Goal: Task Accomplishment & Management: Complete application form

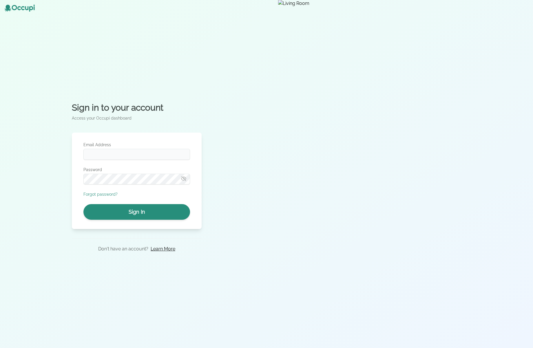
type input "**********"
click at [174, 214] on button "Sign In" at bounding box center [136, 212] width 107 height 16
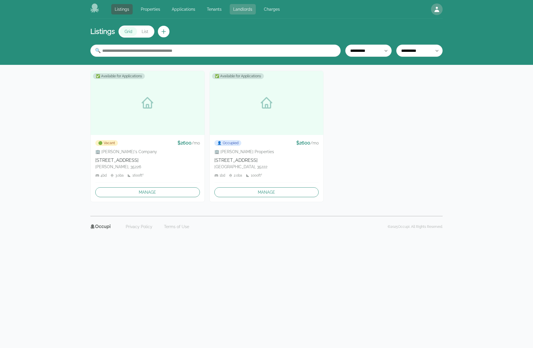
click at [240, 11] on link "Landlords" at bounding box center [243, 9] width 26 height 10
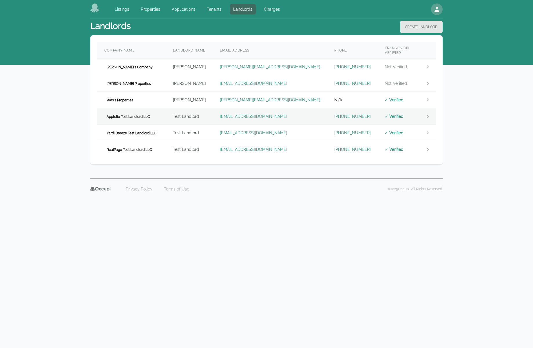
click at [157, 111] on td "Appfolio Test Landlord LLC" at bounding box center [131, 116] width 69 height 17
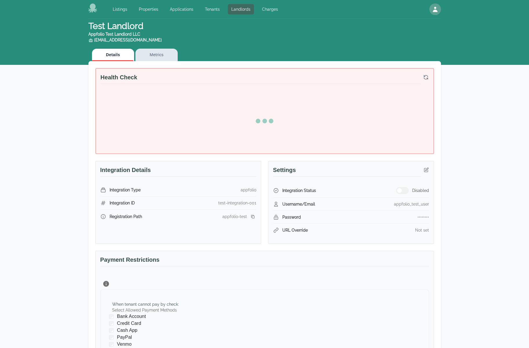
drag, startPoint x: 489, startPoint y: 149, endPoint x: 480, endPoint y: 151, distance: 9.7
click at [489, 149] on div "Test Landlord Appfolio Test Landlord LLC landlord.appfolio@occupi.app Details M…" at bounding box center [264, 250] width 529 height 462
click at [427, 169] on icon "button" at bounding box center [426, 170] width 4 height 4
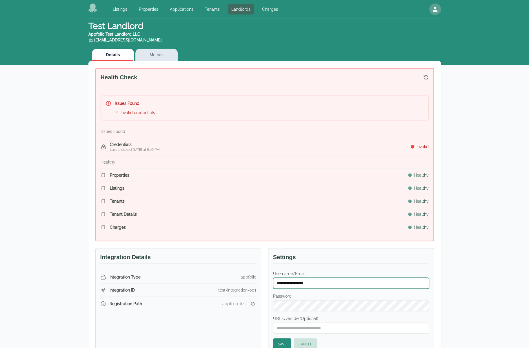
click at [328, 282] on input "**********" at bounding box center [351, 283] width 156 height 11
paste input "text"
type input "**********"
click at [281, 341] on button "Save" at bounding box center [282, 344] width 18 height 12
click at [495, 106] on div "**********" at bounding box center [264, 307] width 529 height 576
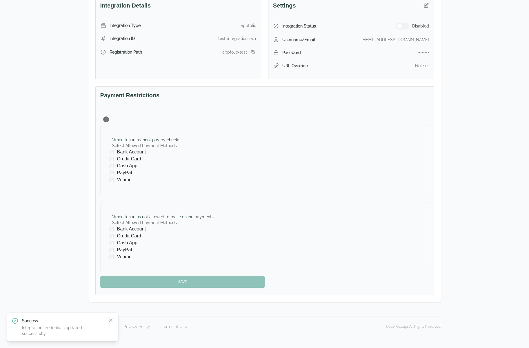
scroll to position [107, 0]
click at [115, 176] on div at bounding box center [113, 179] width 8 height 6
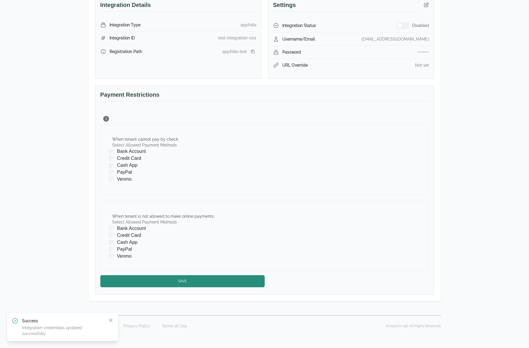
click at [108, 225] on div "When tenant is not allowed to make online payments : Select Allowed Payment Met…" at bounding box center [264, 237] width 328 height 70
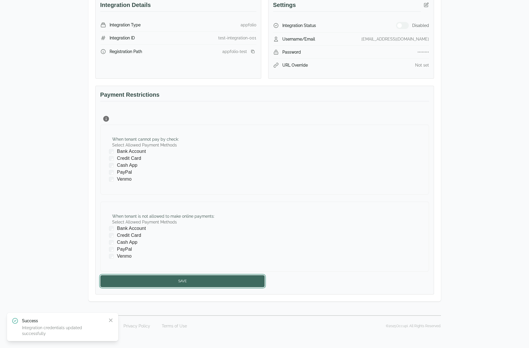
click at [149, 277] on button "Save" at bounding box center [182, 281] width 164 height 12
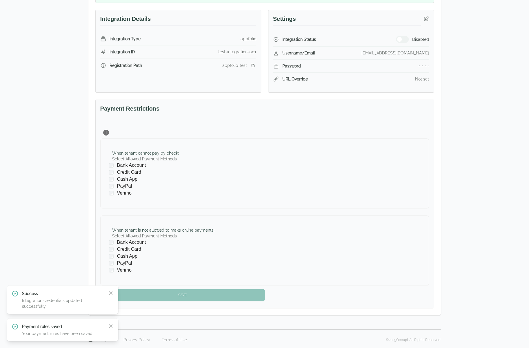
scroll to position [0, 0]
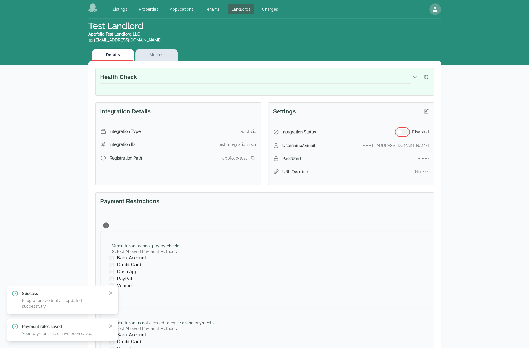
click at [401, 132] on span "button" at bounding box center [399, 132] width 5 height 5
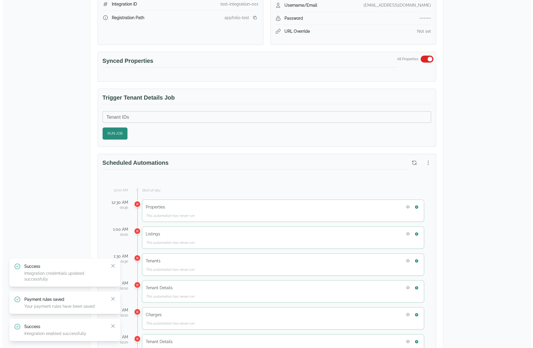
scroll to position [203, 0]
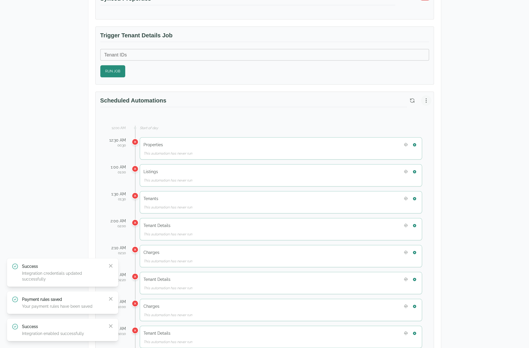
click at [426, 98] on icon "button" at bounding box center [426, 101] width 6 height 6
click at [418, 109] on span "Reset to Default Schedule" at bounding box center [399, 111] width 55 height 7
click at [415, 141] on button "button" at bounding box center [414, 145] width 8 height 8
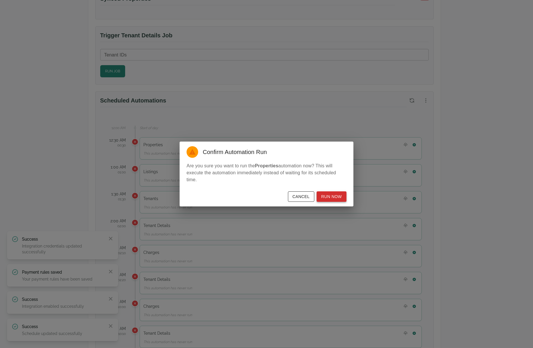
click at [332, 195] on button "Run Now" at bounding box center [332, 196] width 30 height 11
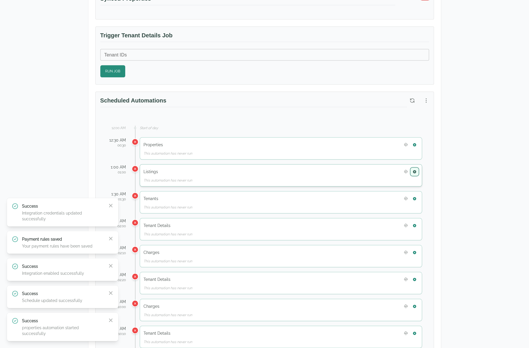
click at [415, 170] on icon "button" at bounding box center [414, 172] width 4 height 4
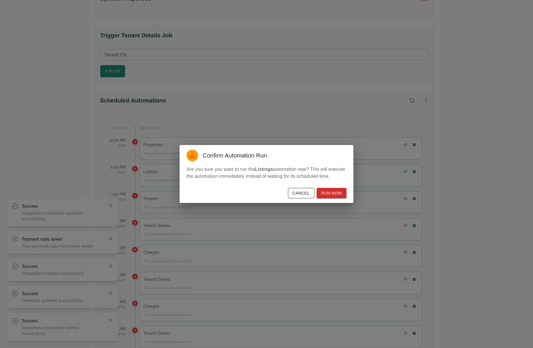
click at [301, 191] on button "Cancel" at bounding box center [301, 193] width 26 height 11
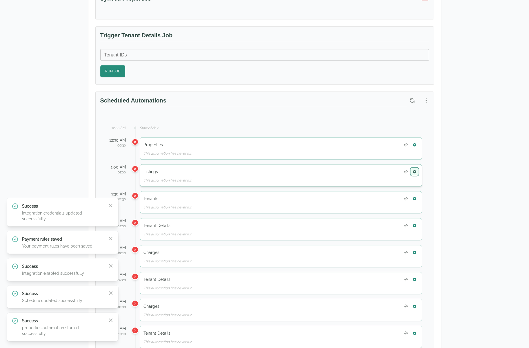
click at [415, 171] on icon "button" at bounding box center [414, 172] width 4 height 4
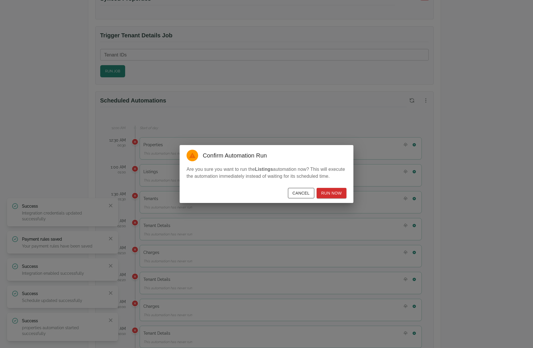
click at [434, 132] on div "Confirm Automation Run Are you sure you want to run the Listings automation now…" at bounding box center [266, 174] width 533 height 348
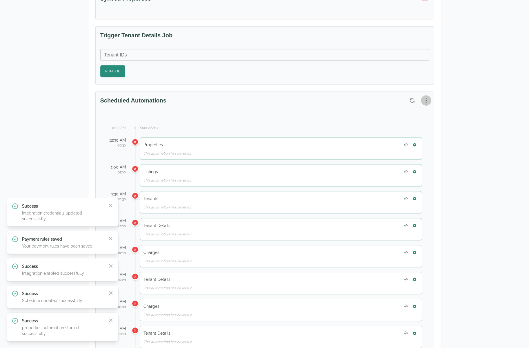
click at [428, 100] on icon "button" at bounding box center [426, 101] width 6 height 6
click at [406, 124] on span "View Automation History" at bounding box center [397, 121] width 51 height 7
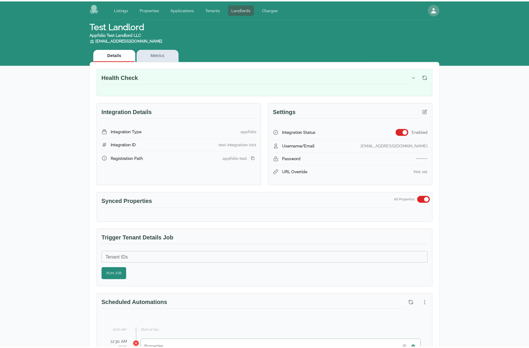
scroll to position [203, 0]
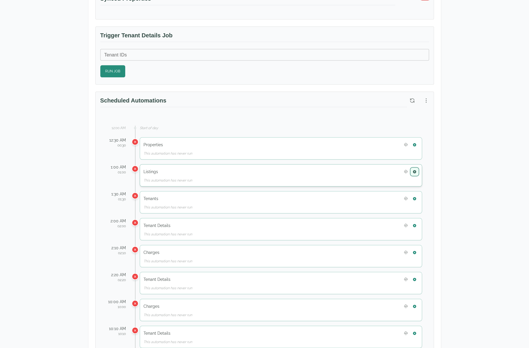
click at [411, 168] on button "button" at bounding box center [414, 172] width 8 height 8
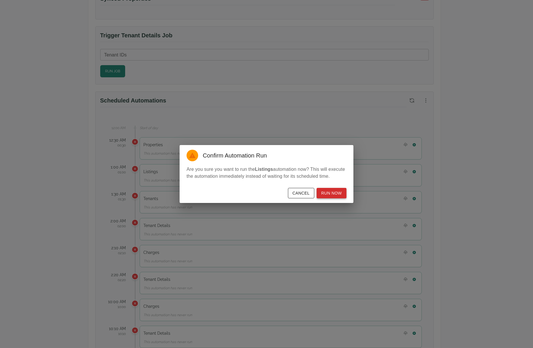
click at [342, 191] on button "Run Now" at bounding box center [332, 193] width 30 height 11
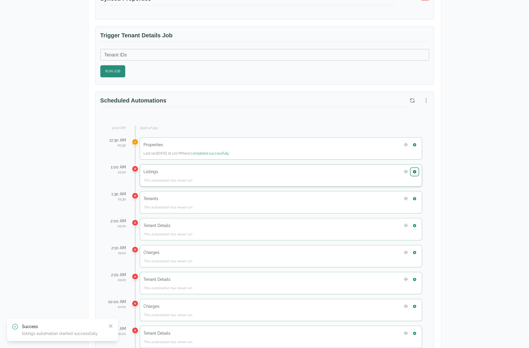
click at [415, 173] on button "button" at bounding box center [414, 172] width 8 height 8
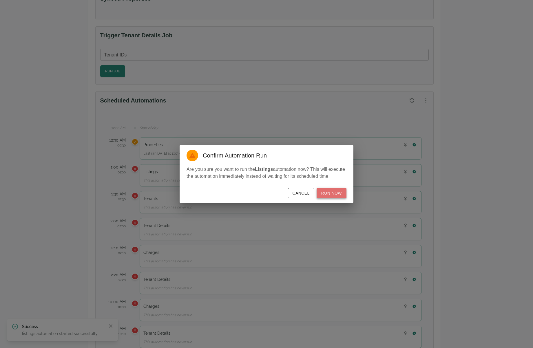
click at [345, 195] on button "Run Now" at bounding box center [332, 193] width 30 height 11
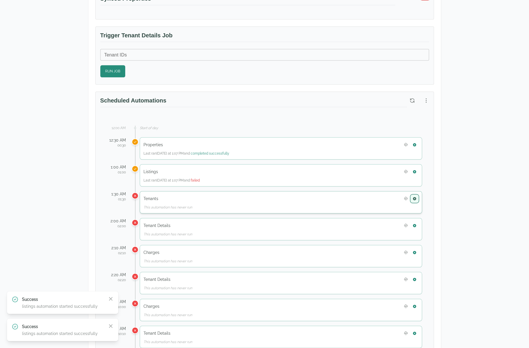
click at [413, 197] on icon "button" at bounding box center [414, 199] width 4 height 4
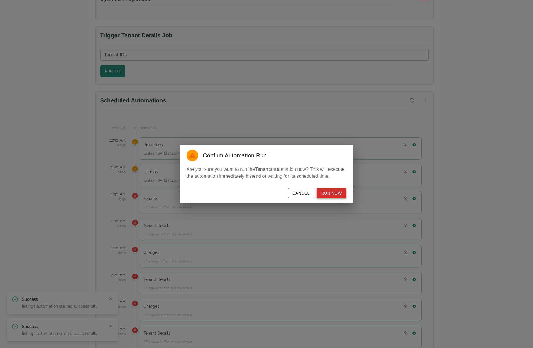
click at [339, 194] on button "Run Now" at bounding box center [332, 193] width 30 height 11
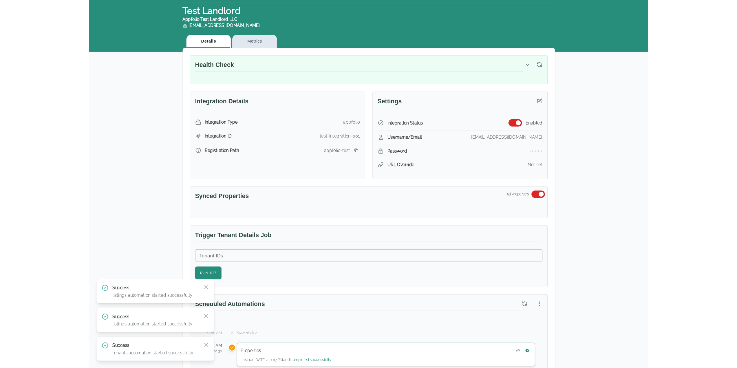
scroll to position [0, 0]
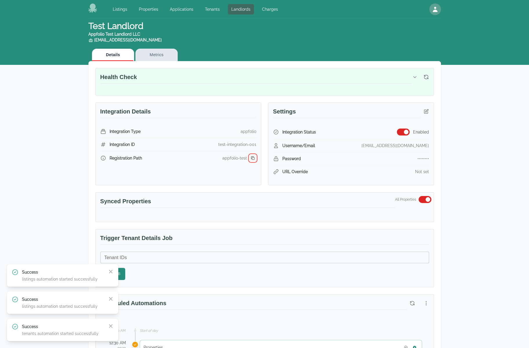
click at [251, 155] on button "button" at bounding box center [252, 158] width 7 height 7
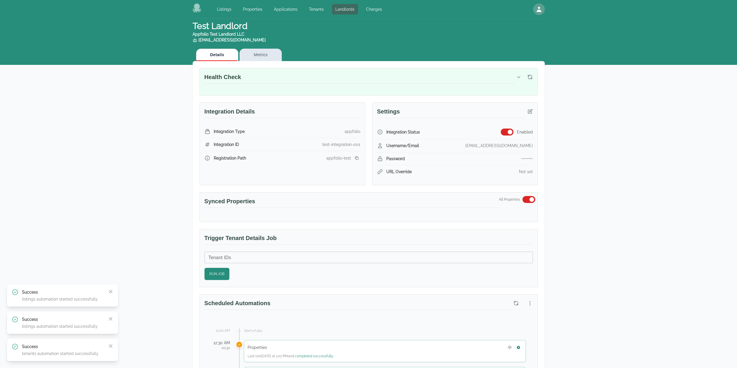
click at [354, 161] on div "Registration Path appfolio-test" at bounding box center [282, 158] width 156 height 14
click at [354, 156] on icon "button" at bounding box center [356, 158] width 5 height 5
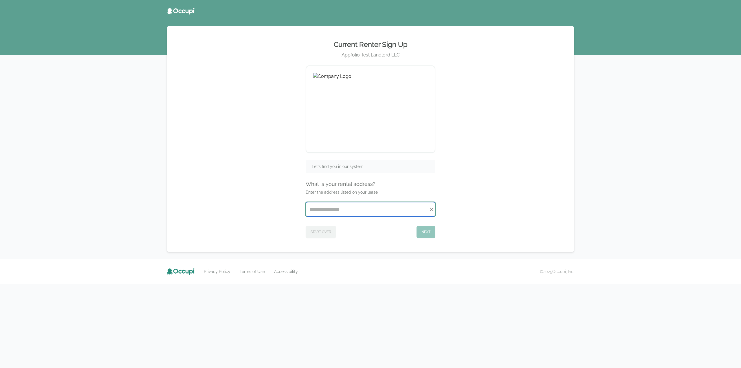
click at [339, 204] on input "Start typing..." at bounding box center [370, 209] width 129 height 14
click at [352, 235] on li "[STREET_ADDRESS][PERSON_NAME]" at bounding box center [370, 232] width 129 height 9
type input "**********"
click at [418, 231] on button "Next" at bounding box center [426, 232] width 19 height 12
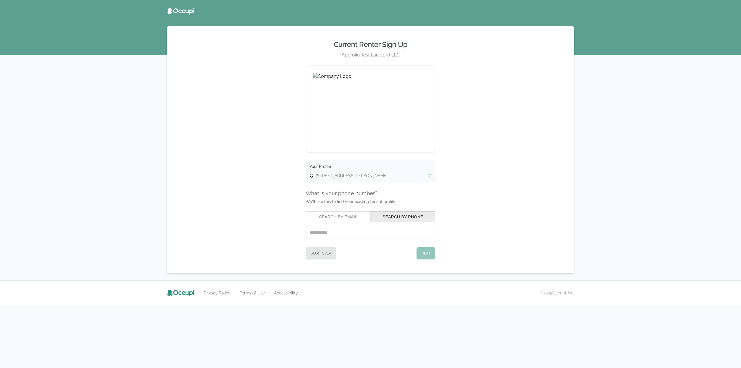
drag, startPoint x: 338, startPoint y: 223, endPoint x: 337, endPoint y: 219, distance: 4.2
click at [338, 222] on div "Search by Email Search by Phone" at bounding box center [371, 224] width 130 height 27
click at [337, 219] on button "Search by Email" at bounding box center [338, 216] width 65 height 11
paste input "**********"
type input "**********"
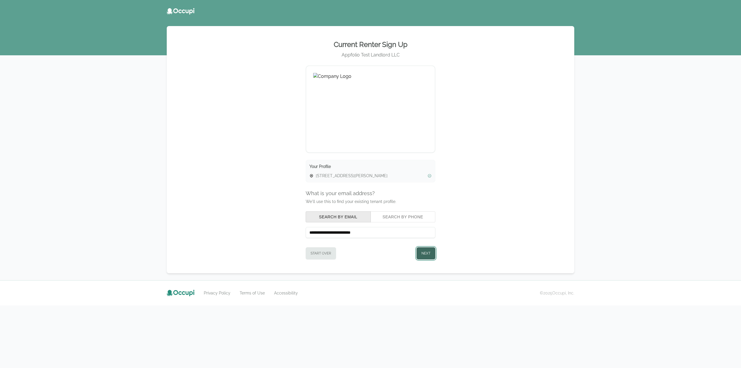
click at [429, 252] on button "Next" at bounding box center [426, 253] width 19 height 12
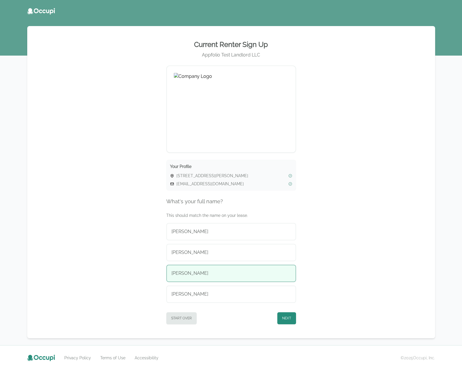
click at [244, 268] on button "[PERSON_NAME]" at bounding box center [231, 273] width 130 height 17
click at [284, 315] on button "Next" at bounding box center [286, 318] width 19 height 12
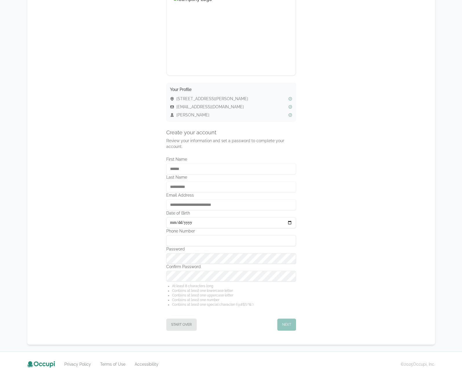
scroll to position [84, 0]
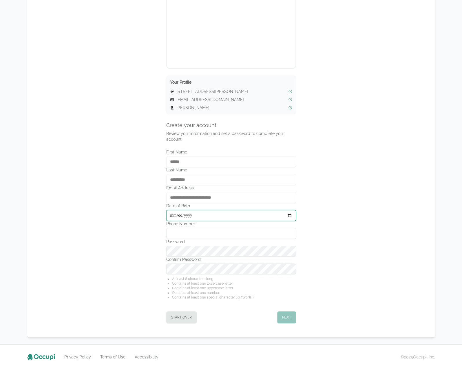
click at [229, 210] on input "Date of Birth" at bounding box center [231, 215] width 130 height 11
type input "**********"
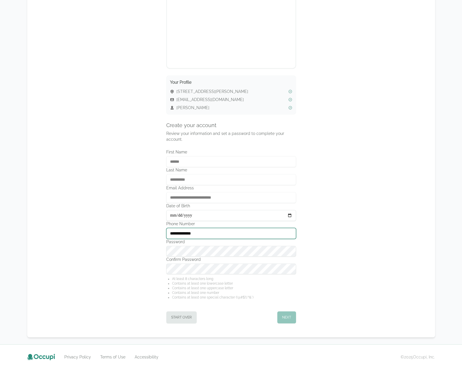
type input "**********"
click at [284, 314] on button "Next" at bounding box center [286, 317] width 19 height 12
click at [283, 312] on button "Next" at bounding box center [286, 317] width 19 height 12
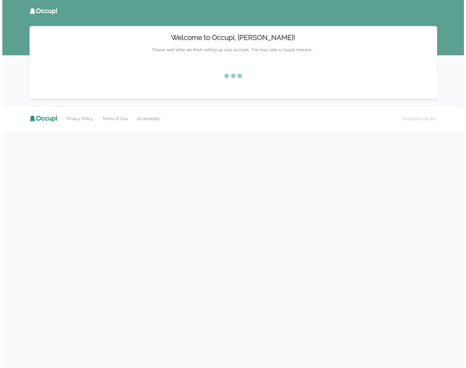
scroll to position [0, 0]
